Goal: Information Seeking & Learning: Understand process/instructions

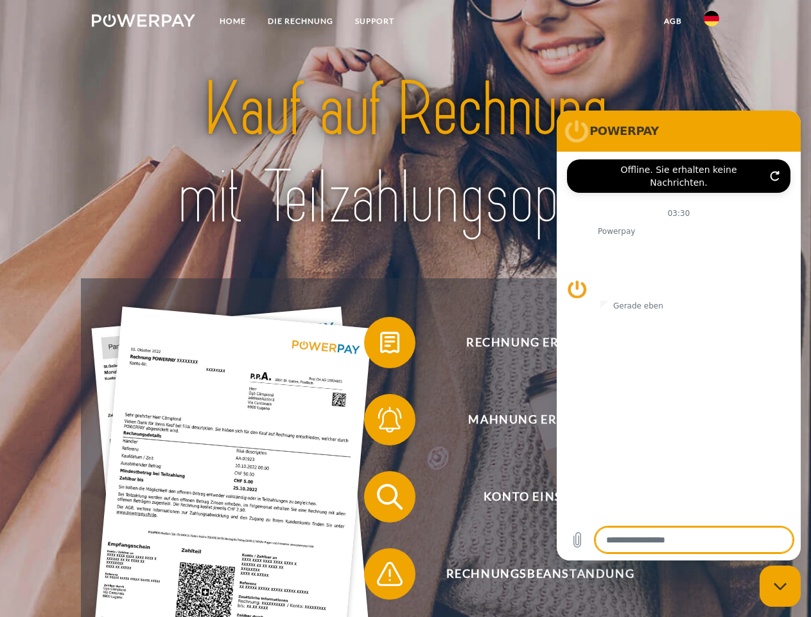
click at [143, 22] on img at bounding box center [143, 20] width 103 height 13
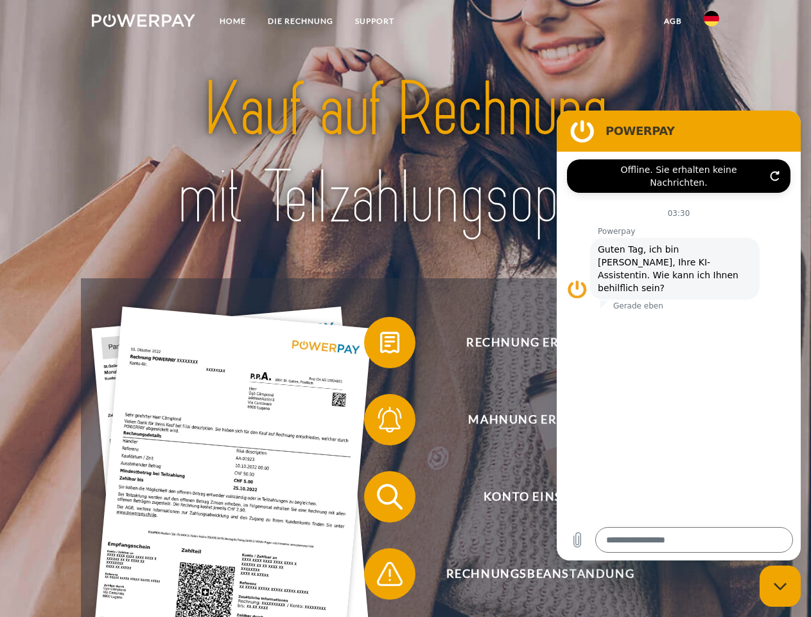
click at [712, 22] on img at bounding box center [711, 18] width 15 height 15
click at [673, 21] on link "agb" at bounding box center [673, 21] width 40 height 23
click at [380, 345] on span at bounding box center [371, 342] width 64 height 64
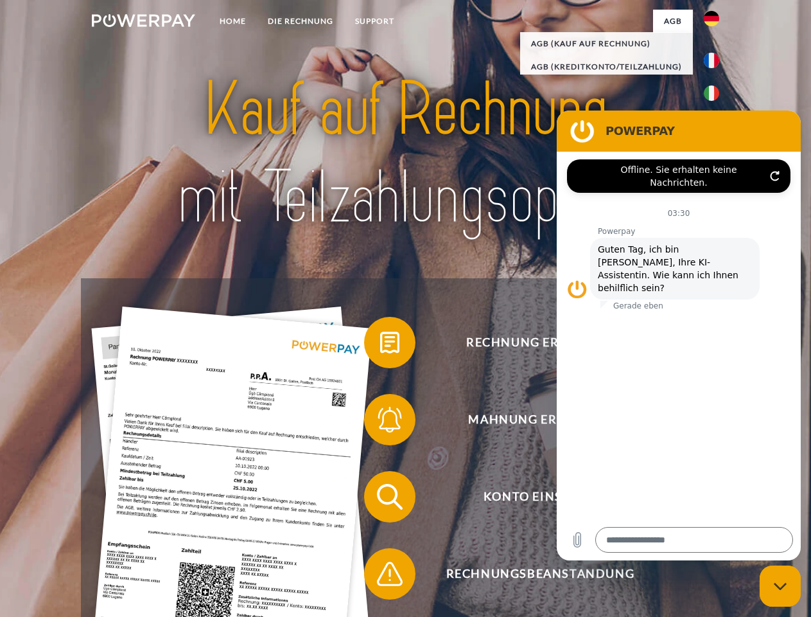
click at [380, 422] on span at bounding box center [371, 419] width 64 height 64
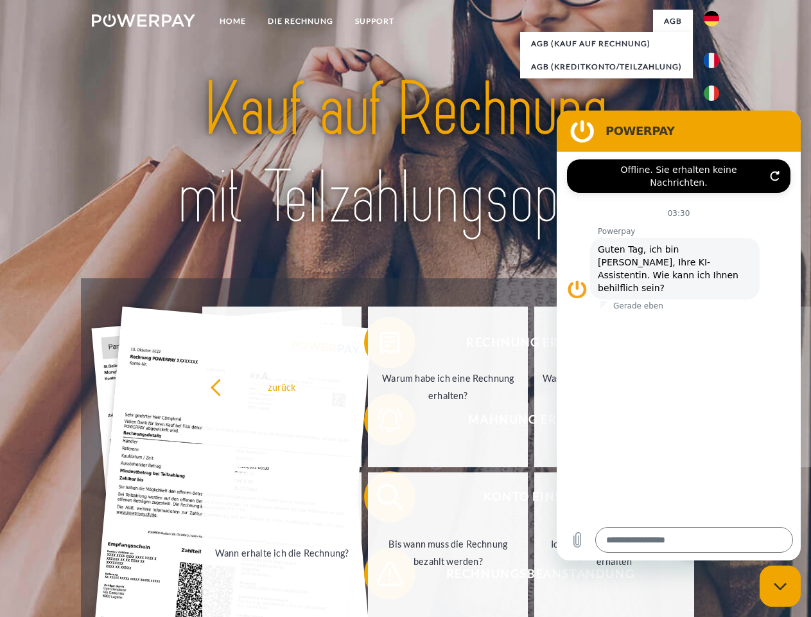
click at [380, 499] on link "Bis wann muss die Rechnung bezahlt werden?" at bounding box center [448, 552] width 160 height 161
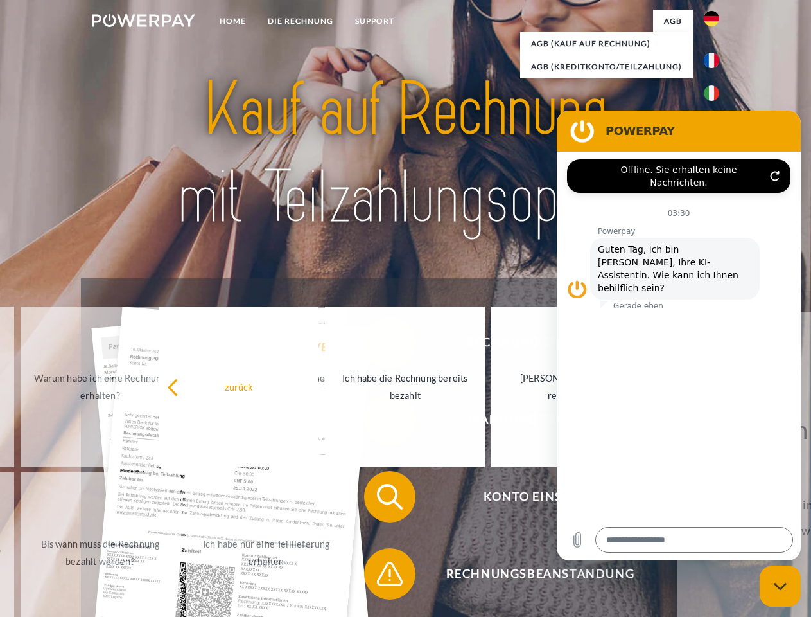
click at [380, 576] on span at bounding box center [371, 573] width 64 height 64
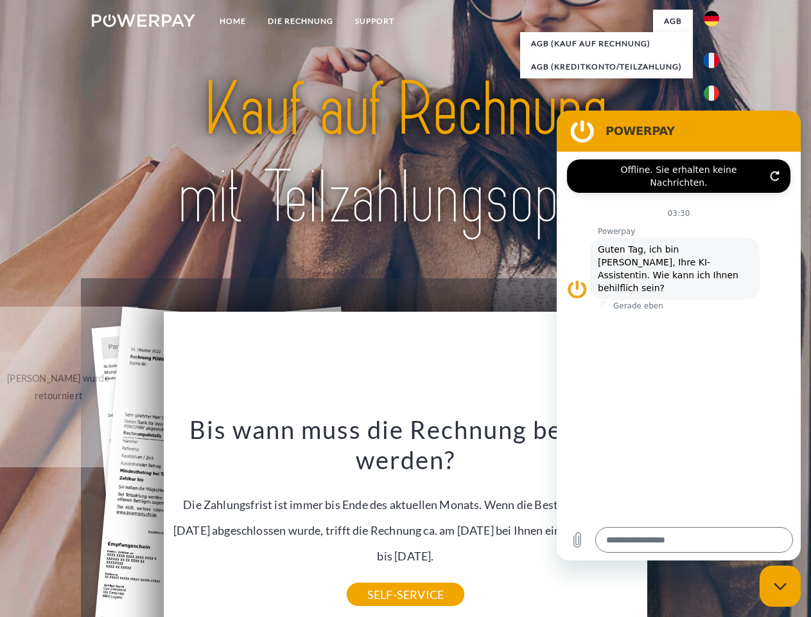
click at [780, 586] on icon "Messaging-Fenster schließen" at bounding box center [780, 586] width 13 height 8
type textarea "*"
